Goal: Check status

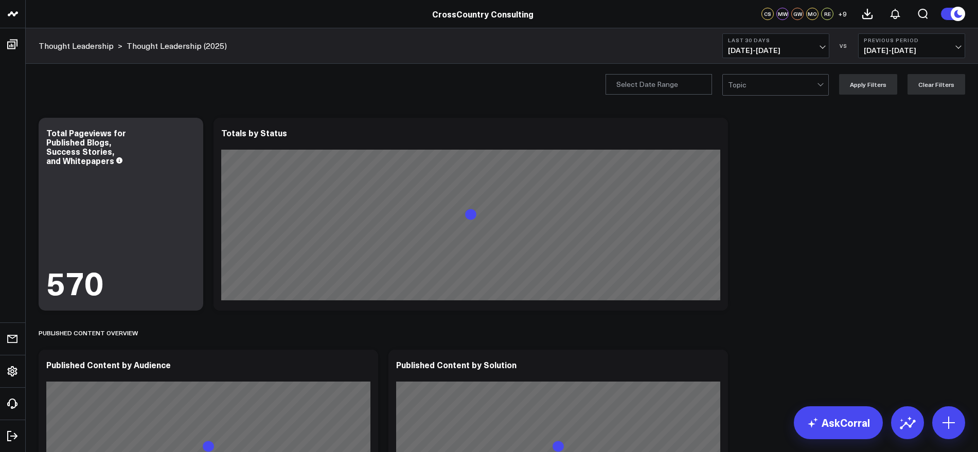
click at [814, 52] on span "[DATE] - [DATE]" at bounding box center [776, 50] width 96 height 8
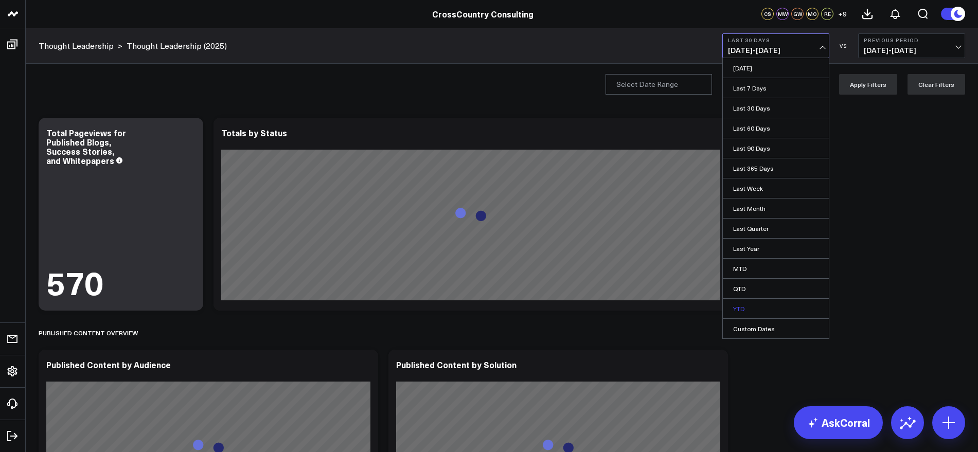
click at [741, 312] on link "YTD" at bounding box center [776, 309] width 106 height 20
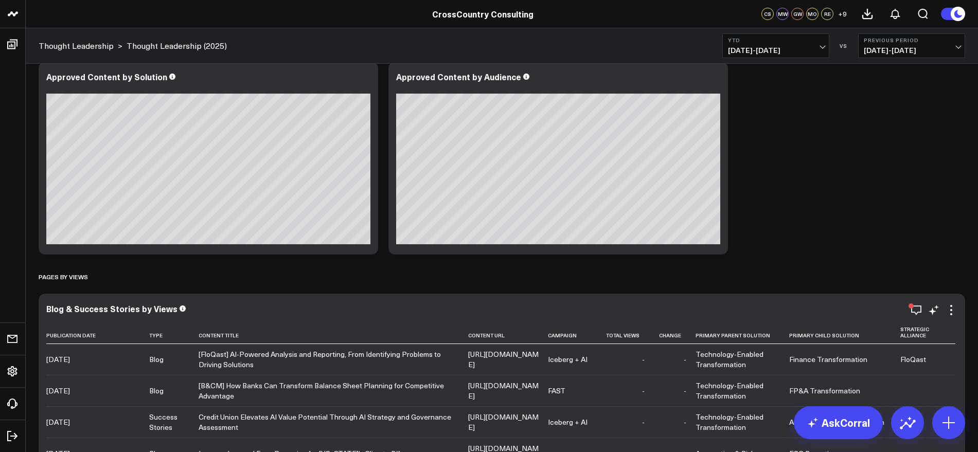
scroll to position [2252, 0]
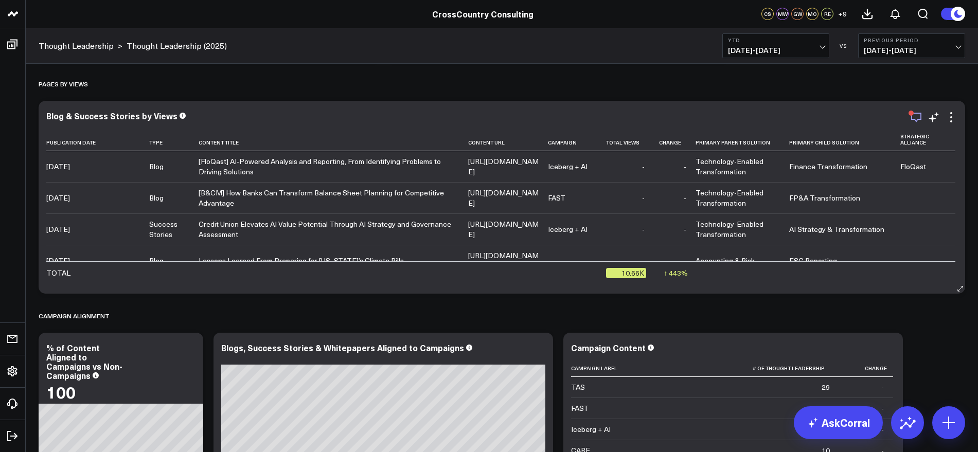
click at [917, 117] on icon "button" at bounding box center [916, 117] width 12 height 12
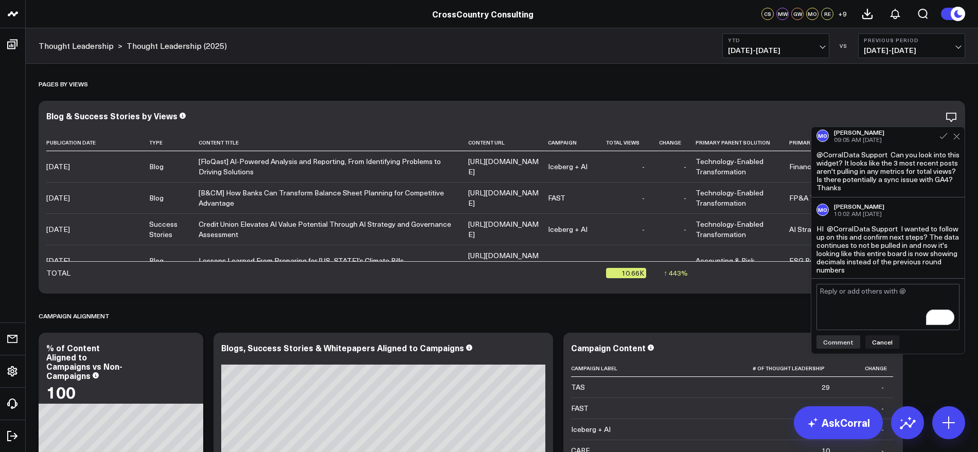
scroll to position [5, 0]
click at [874, 86] on div "Pages by Views" at bounding box center [502, 84] width 927 height 24
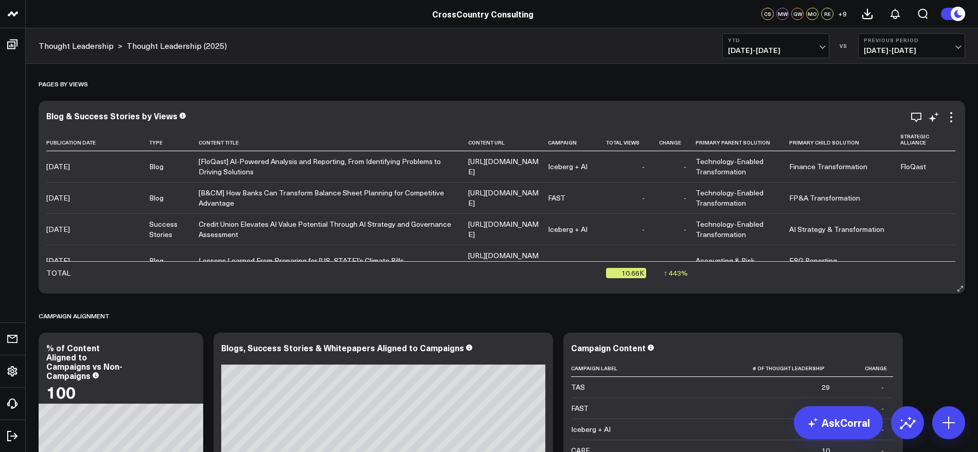
scroll to position [129, 0]
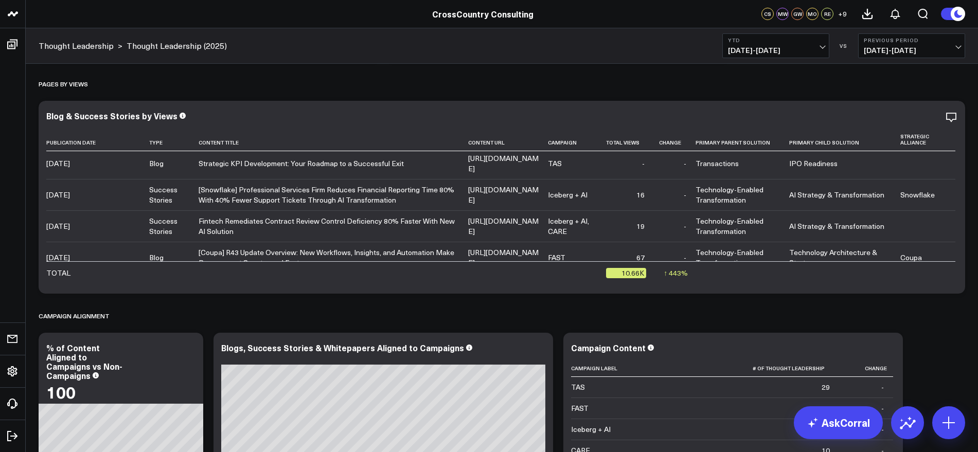
click at [823, 46] on span "[DATE] - [DATE]" at bounding box center [776, 50] width 96 height 8
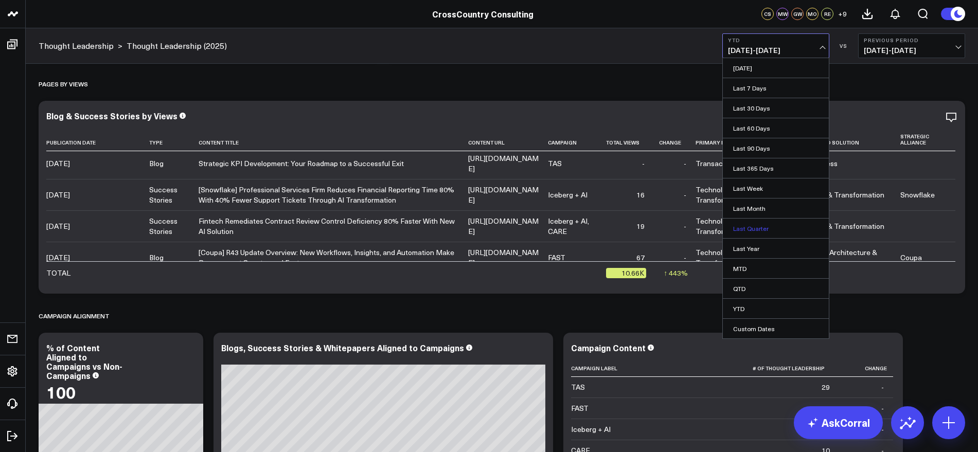
click at [762, 225] on link "Last Quarter" at bounding box center [776, 229] width 106 height 20
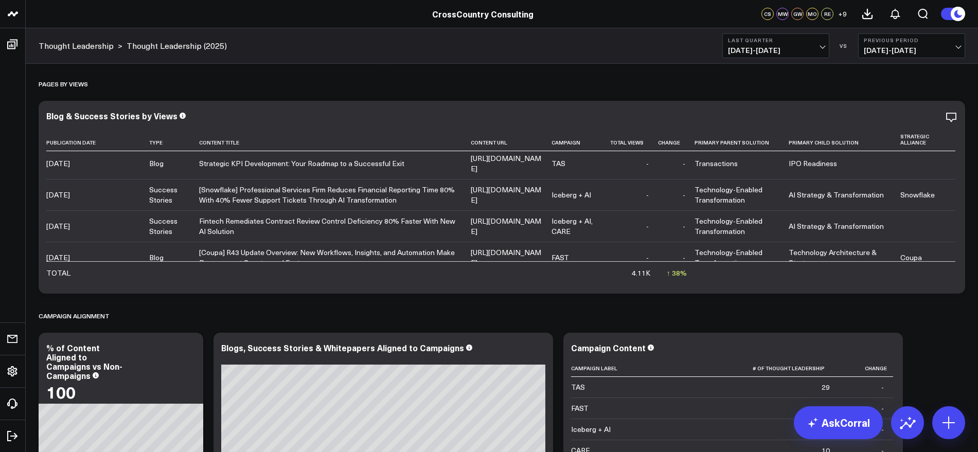
click at [819, 52] on span "[DATE] - [DATE]" at bounding box center [776, 50] width 96 height 8
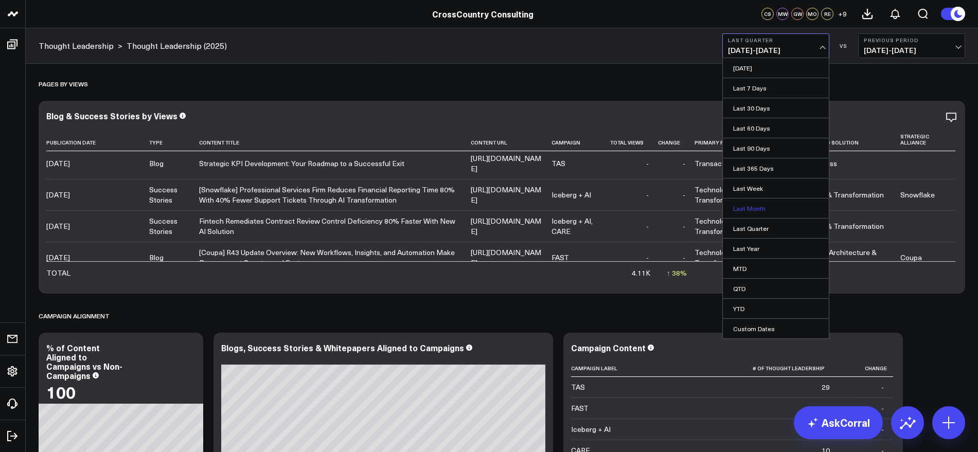
click at [766, 210] on link "Last Month" at bounding box center [776, 209] width 106 height 20
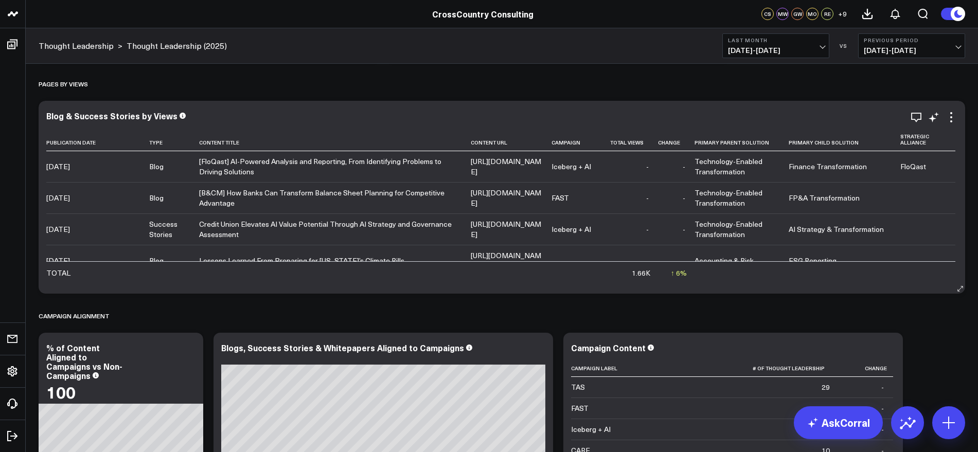
scroll to position [1930, 0]
